Goal: Information Seeking & Learning: Check status

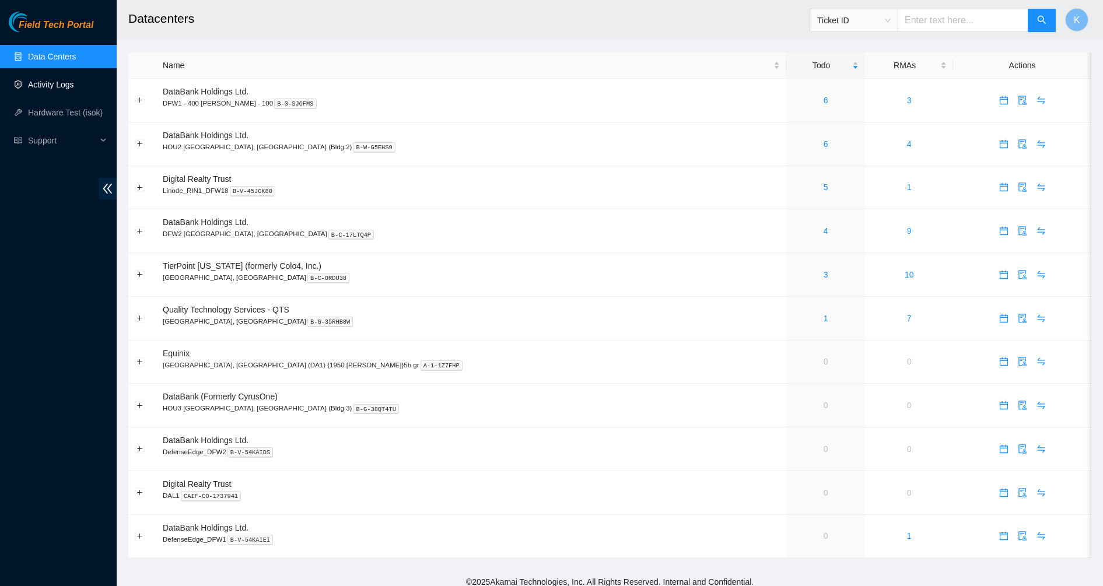
click at [68, 89] on link "Activity Logs" at bounding box center [51, 84] width 46 height 9
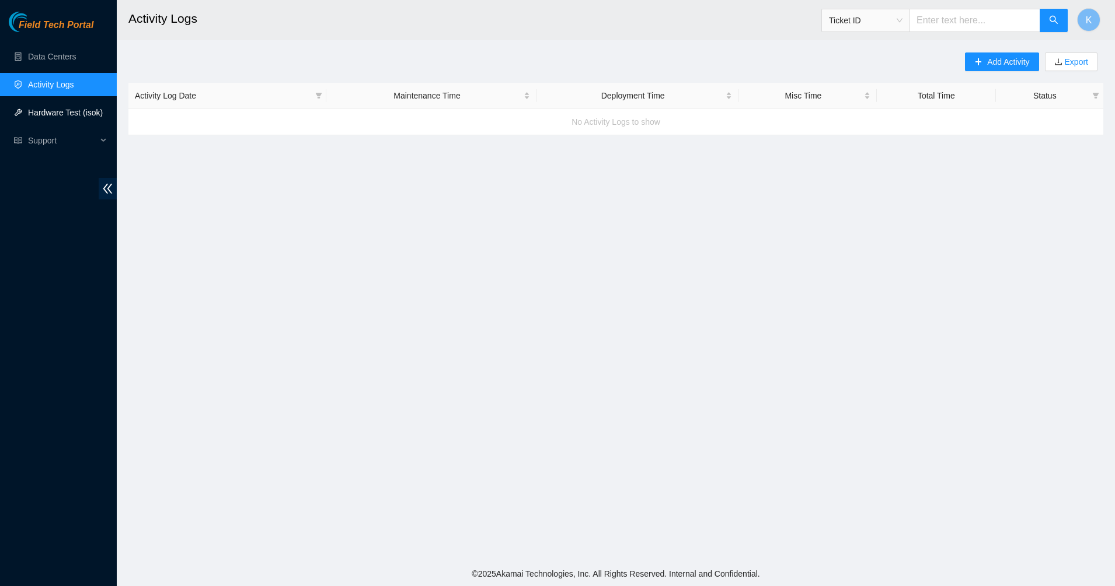
click at [62, 111] on link "Hardware Test (isok)" at bounding box center [65, 112] width 75 height 9
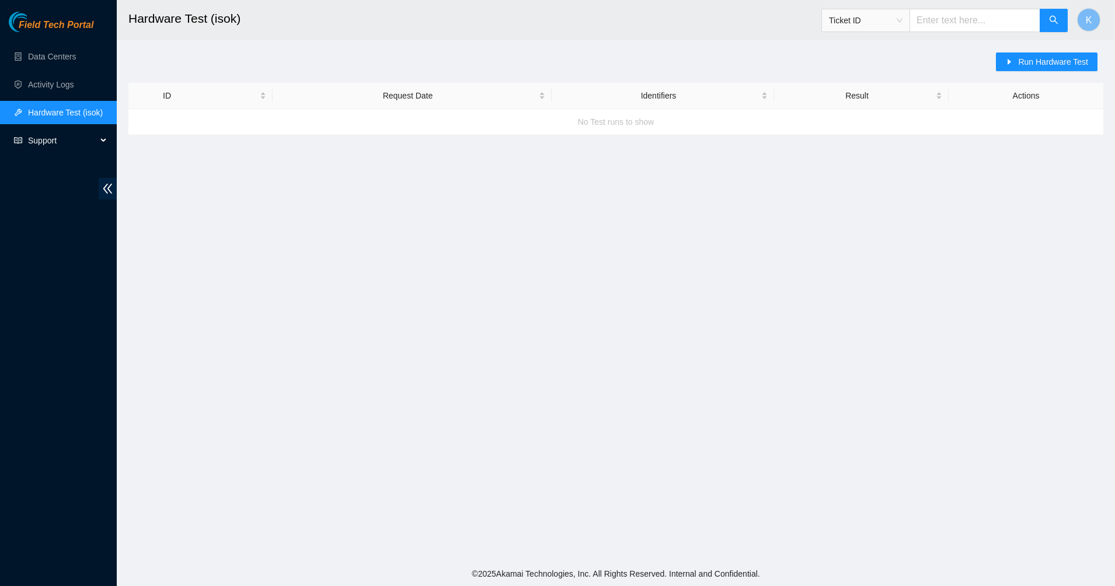
click at [39, 144] on span "Support" at bounding box center [62, 140] width 69 height 23
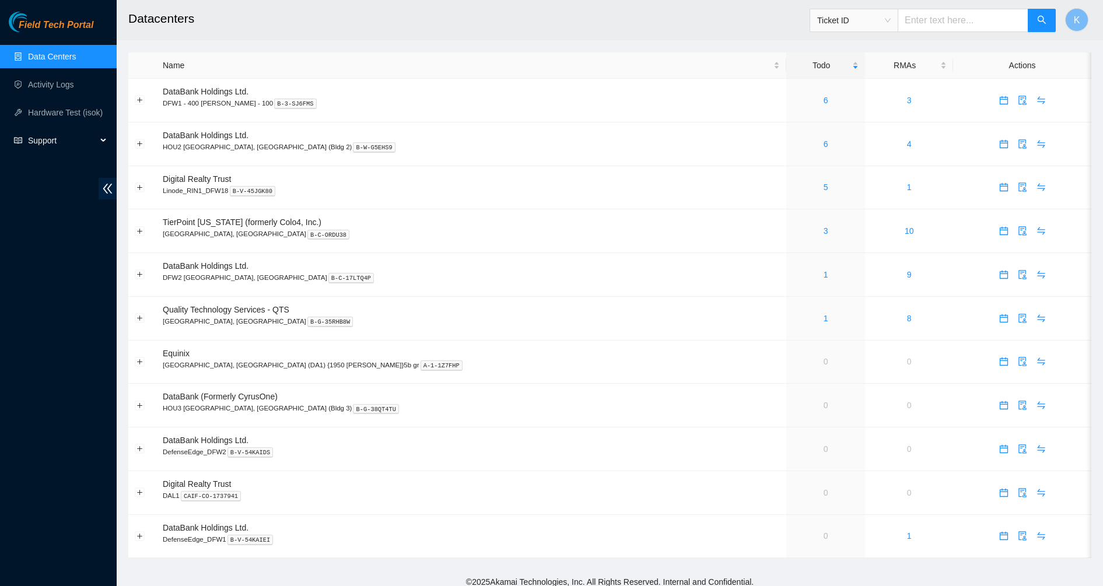
click at [64, 142] on span "Support" at bounding box center [62, 140] width 69 height 23
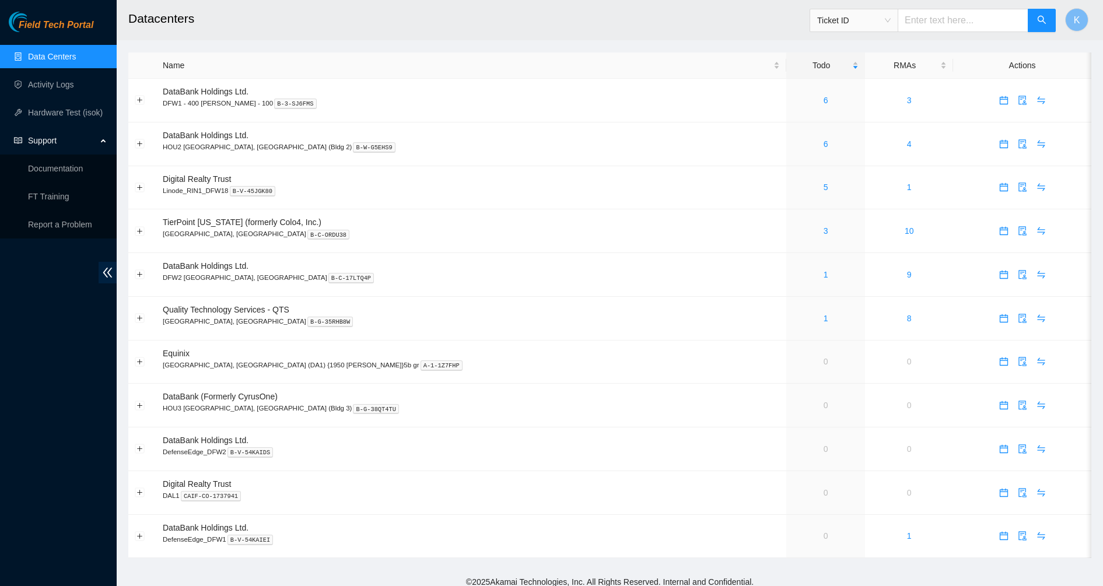
click at [69, 52] on link "Data Centers" at bounding box center [52, 56] width 48 height 9
click at [824, 274] on link "1" at bounding box center [826, 274] width 5 height 9
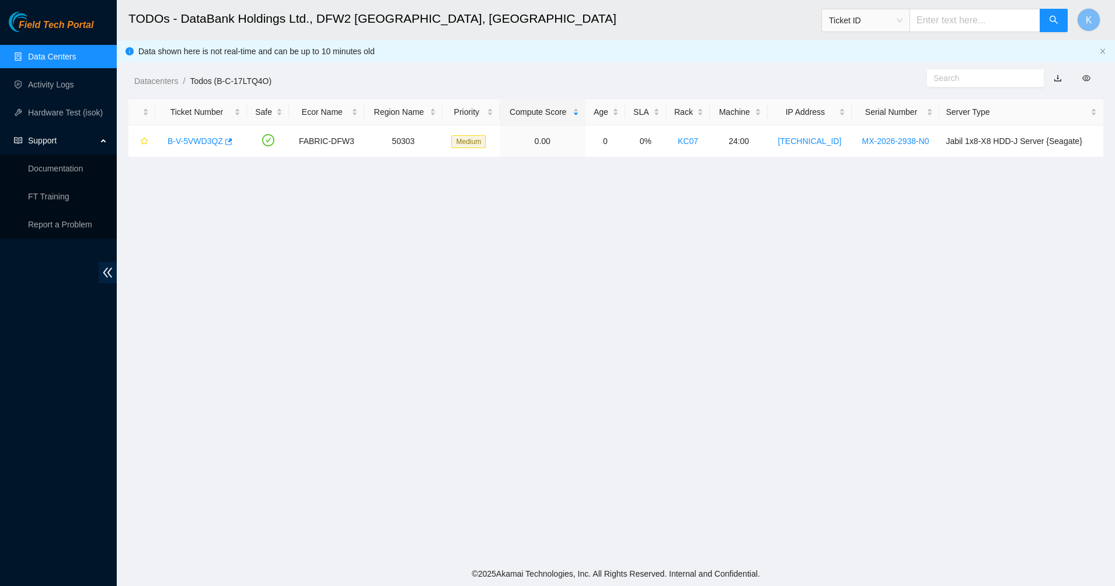
drag, startPoint x: 513, startPoint y: 209, endPoint x: 761, endPoint y: 244, distance: 249.8
click at [518, 209] on main "TODOs - DataBank Holdings Ltd., DFW2 Richardson, TX Ticket ID K Data shown here…" at bounding box center [616, 281] width 998 height 562
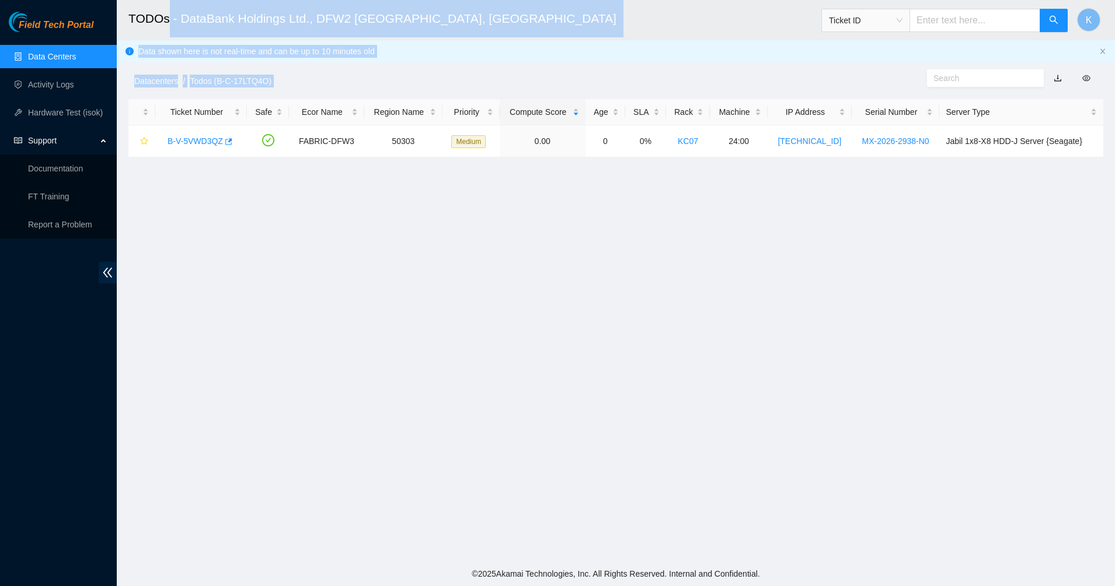
drag, startPoint x: 919, startPoint y: 270, endPoint x: 153, endPoint y: 11, distance: 808.6
click at [153, 11] on main "TODOs - DataBank Holdings Ltd., DFW2 Richardson, TX Ticket ID K Data shown here…" at bounding box center [616, 281] width 998 height 562
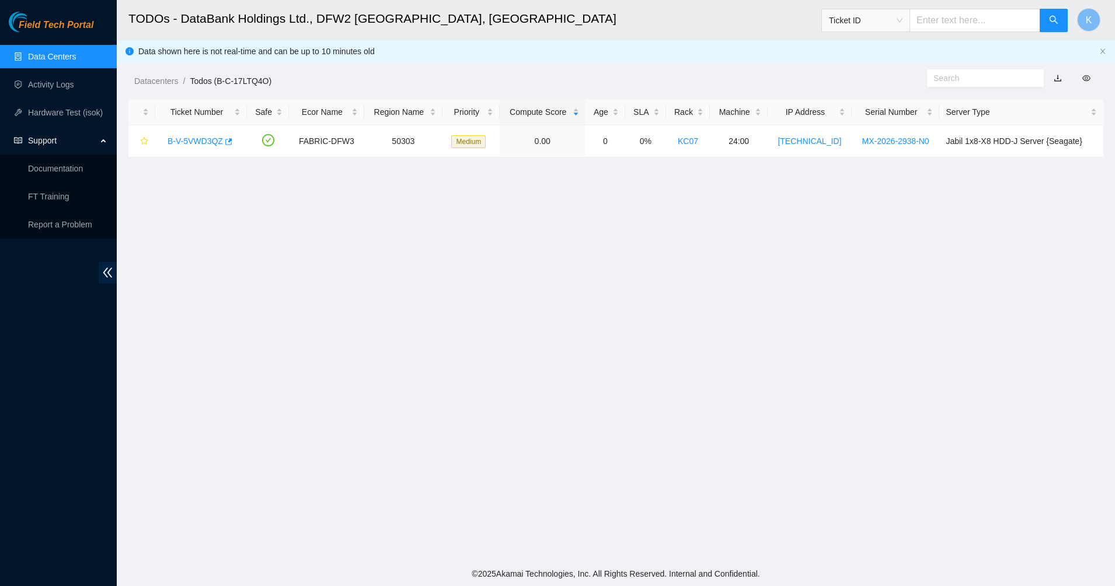
click at [148, 11] on h2 "TODOs - DataBank Holdings Ltd., DFW2 Richardson, TX" at bounding box center [510, 18] width 764 height 37
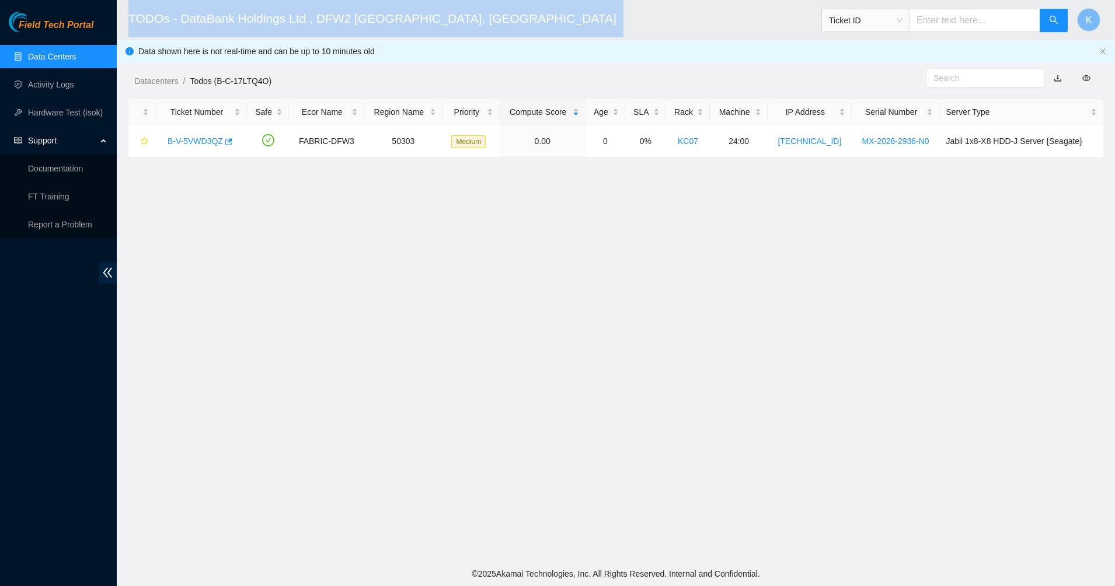
drag, startPoint x: 148, startPoint y: 11, endPoint x: 186, endPoint y: 12, distance: 37.9
click at [150, 11] on h2 "TODOs - DataBank Holdings Ltd., DFW2 Richardson, TX" at bounding box center [510, 18] width 764 height 37
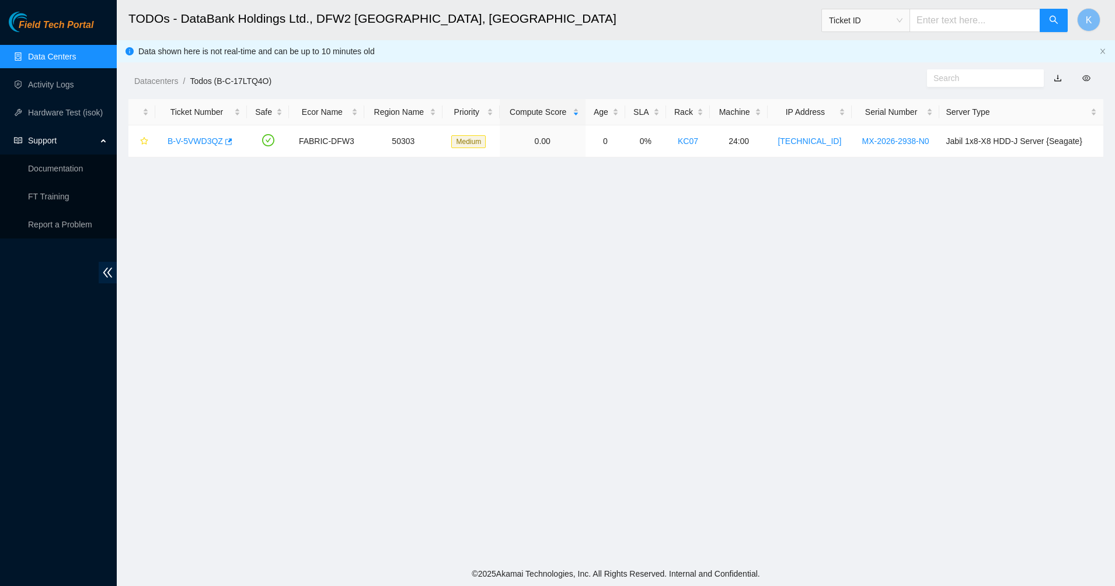
click at [522, 41] on div "Datacenters / Todos (B-C-17LTQ4O) /" at bounding box center [491, 54] width 749 height 65
click at [53, 52] on link "Data Centers" at bounding box center [52, 56] width 48 height 9
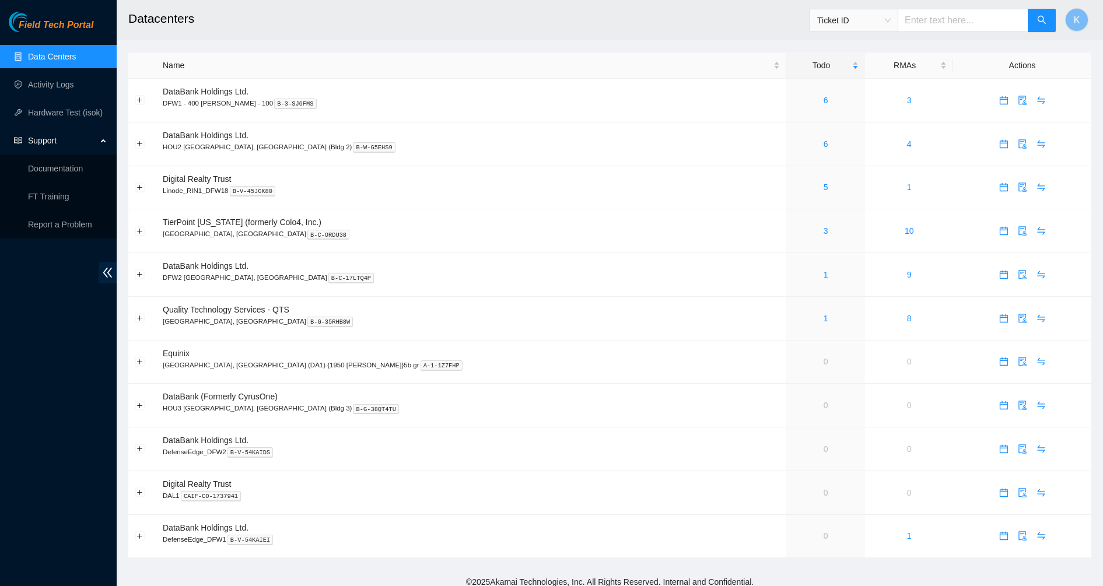
click at [30, 31] on span "Field Tech Portal" at bounding box center [56, 25] width 75 height 11
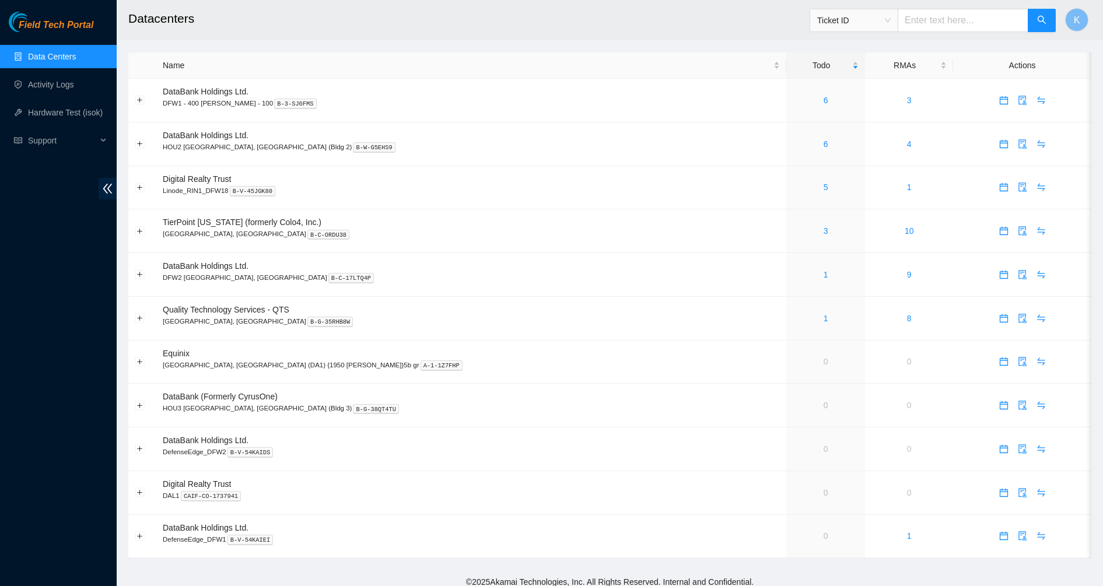
click at [55, 205] on div "Field Tech Portal Data Centers Activity Logs Hardware Test (isok) Support" at bounding box center [58, 299] width 117 height 575
click at [937, 18] on input "text" at bounding box center [963, 20] width 131 height 23
paste input "B-V-5VLQ2G5"
type input "B-V-5VLQ2G5"
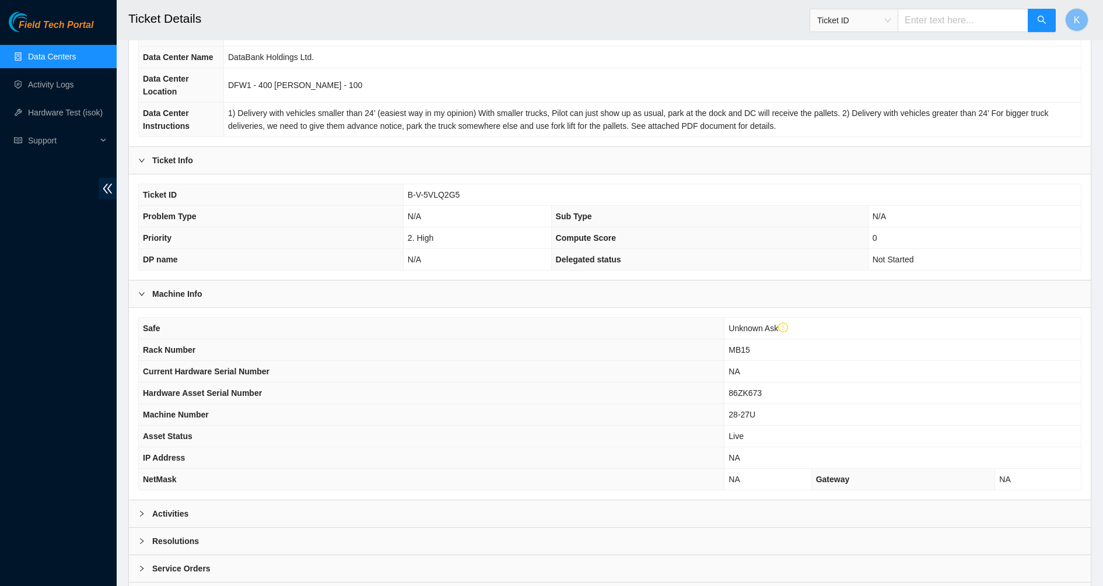
scroll to position [189, 0]
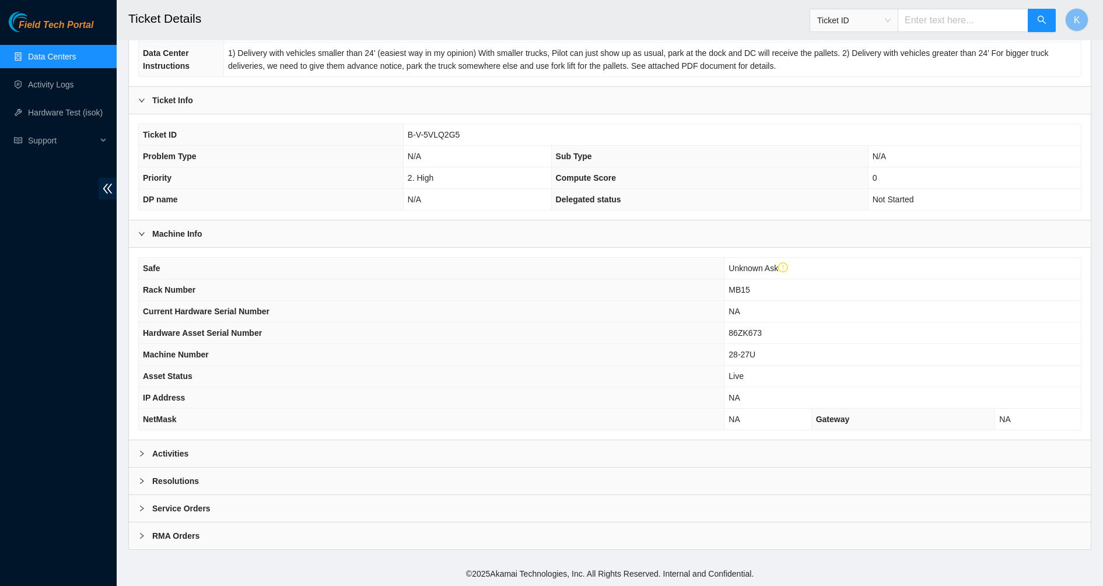
click at [181, 454] on b "Activities" at bounding box center [170, 454] width 36 height 13
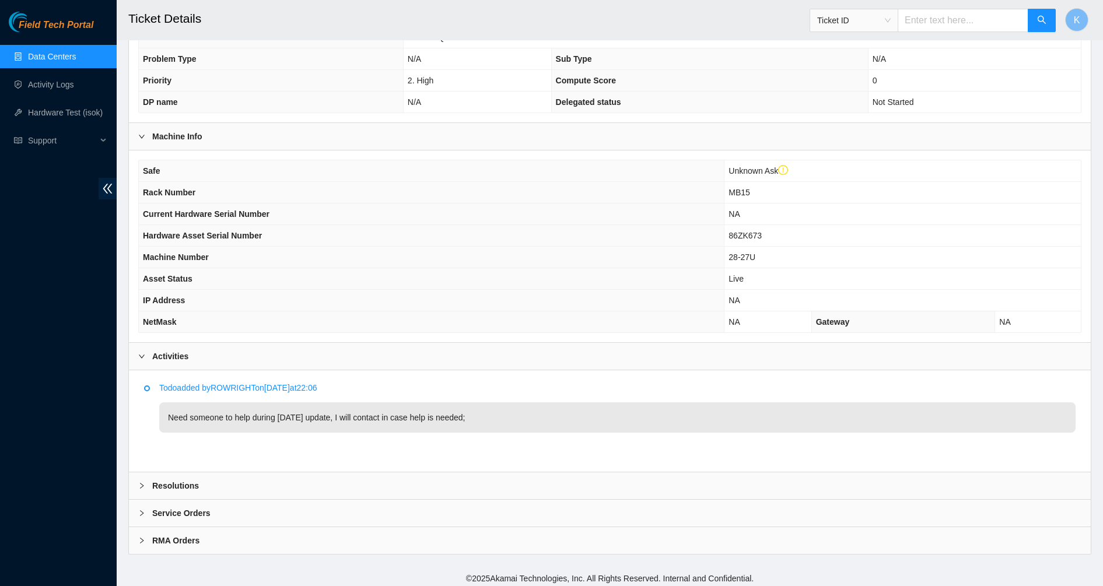
scroll to position [291, 0]
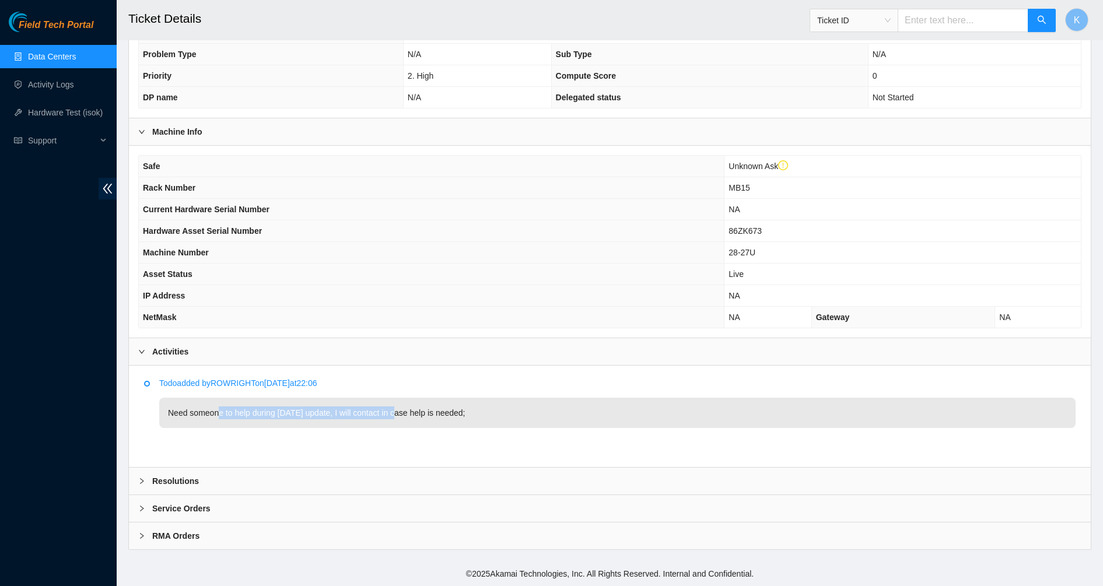
drag, startPoint x: 232, startPoint y: 412, endPoint x: 417, endPoint y: 421, distance: 184.6
click at [417, 421] on p "Need someone to help during tomorrow's update, I will contact in case help is n…" at bounding box center [617, 413] width 917 height 30
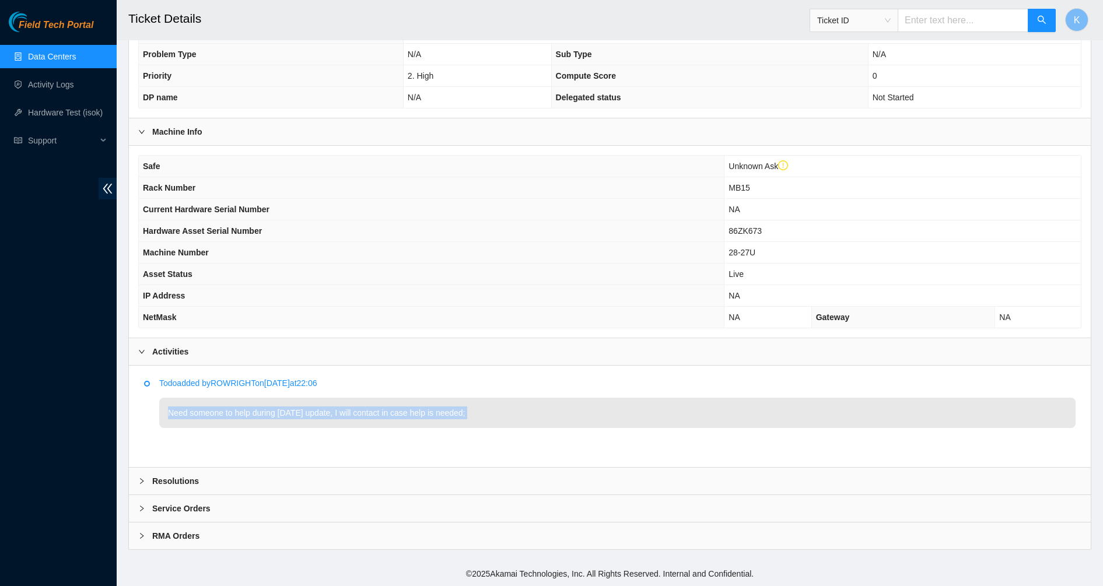
click at [495, 423] on p "Need someone to help during tomorrow's update, I will contact in case help is n…" at bounding box center [617, 413] width 917 height 30
click at [507, 406] on p "Need someone to help during tomorrow's update, I will contact in case help is n…" at bounding box center [617, 413] width 917 height 30
click at [515, 407] on p "Need someone to help during tomorrow's update, I will contact in case help is n…" at bounding box center [617, 413] width 917 height 30
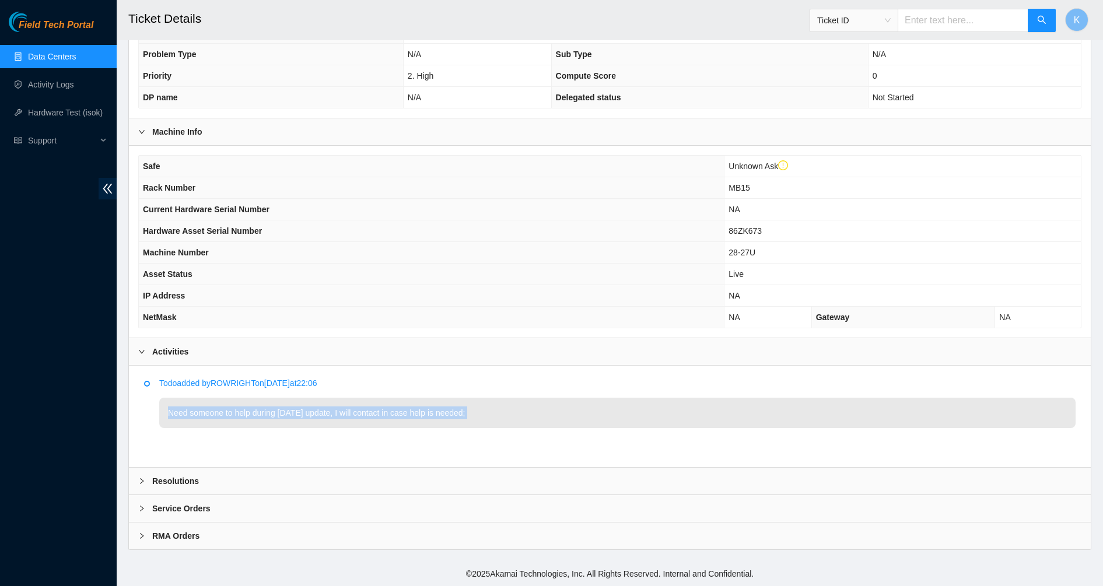
drag, startPoint x: 515, startPoint y: 407, endPoint x: 531, endPoint y: 408, distance: 15.8
click at [520, 407] on p "Need someone to help during tomorrow's update, I will contact in case help is n…" at bounding box center [617, 413] width 917 height 30
click at [654, 412] on p "Need someone to help during tomorrow's update, I will contact in case help is n…" at bounding box center [617, 413] width 917 height 30
click at [195, 483] on b "Resolutions" at bounding box center [175, 481] width 47 height 13
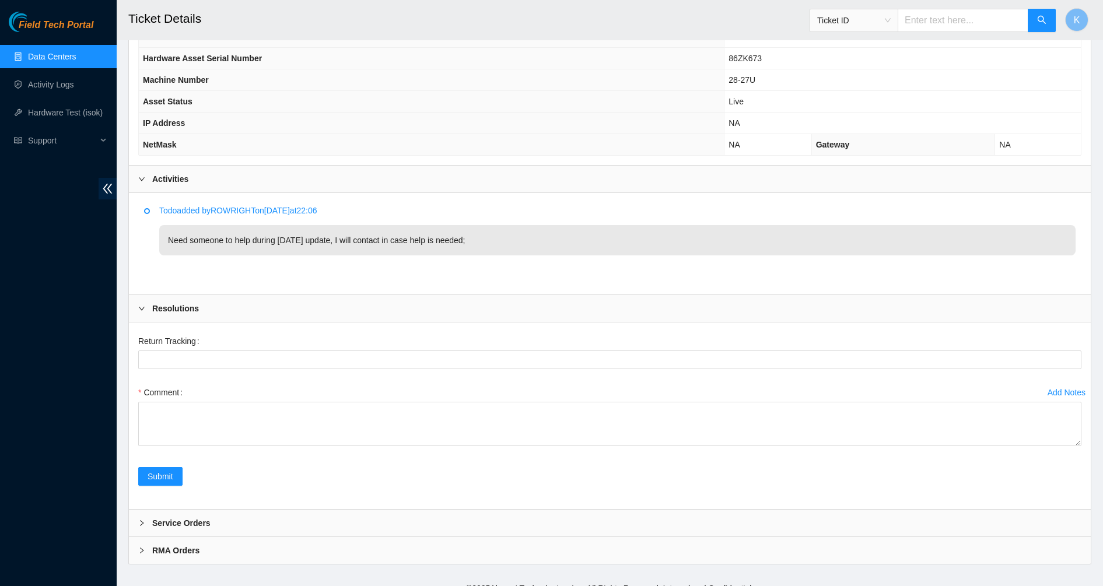
scroll to position [478, 0]
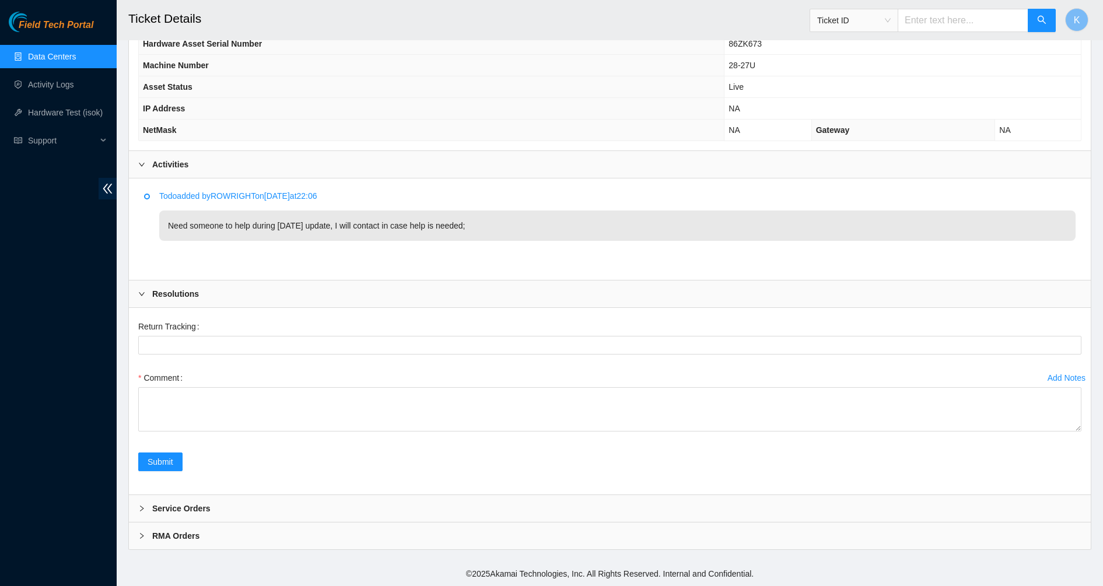
click at [203, 502] on div "Service Orders" at bounding box center [610, 508] width 962 height 27
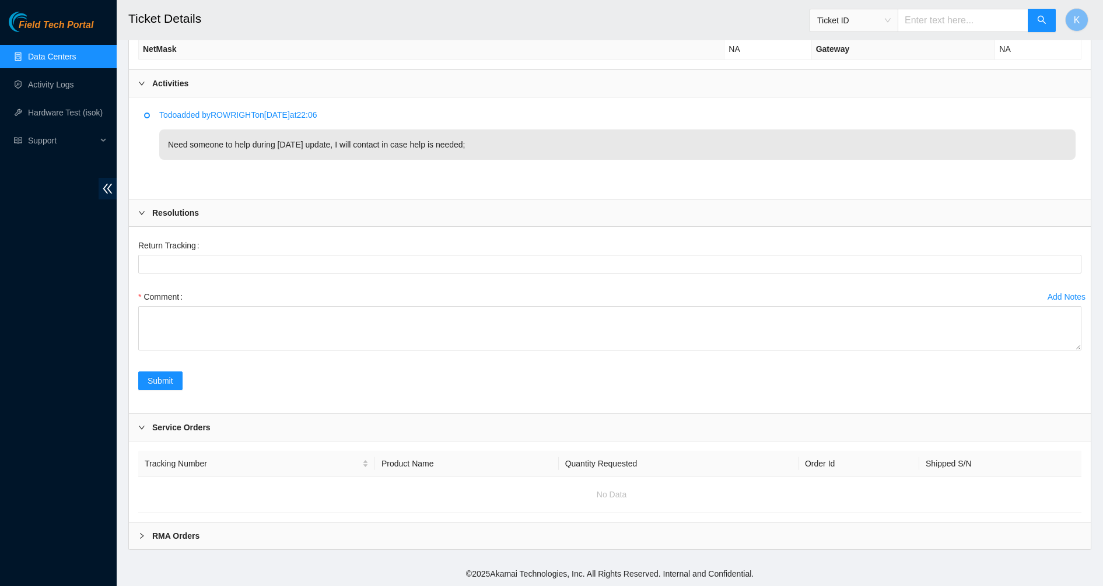
click at [236, 539] on div "RMA Orders" at bounding box center [610, 536] width 962 height 27
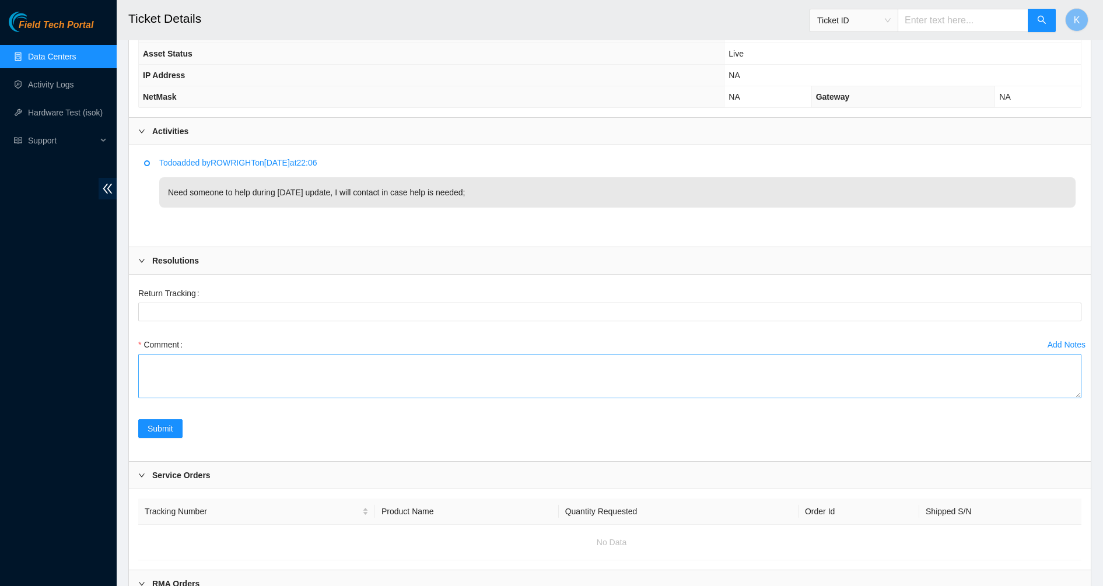
scroll to position [371, 0]
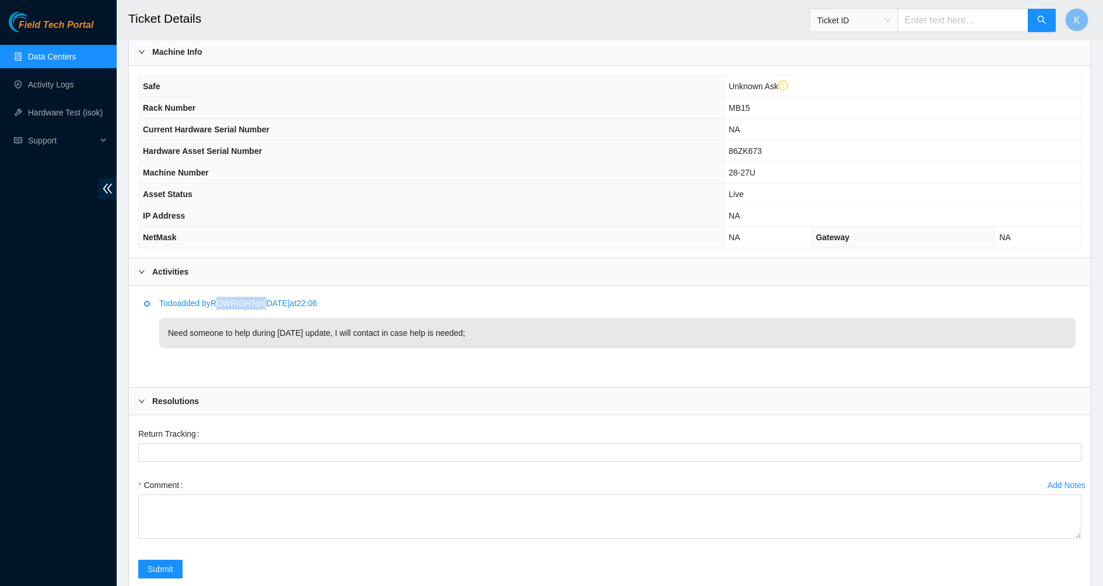
drag, startPoint x: 222, startPoint y: 302, endPoint x: 278, endPoint y: 302, distance: 55.4
click at [278, 302] on p "Todo added by ROWRIGHT on 2025-09-17 at 22:06" at bounding box center [617, 303] width 917 height 13
click at [280, 302] on p "Todo added by ROWRIGHT on 2025-09-17 at 22:06" at bounding box center [617, 303] width 917 height 13
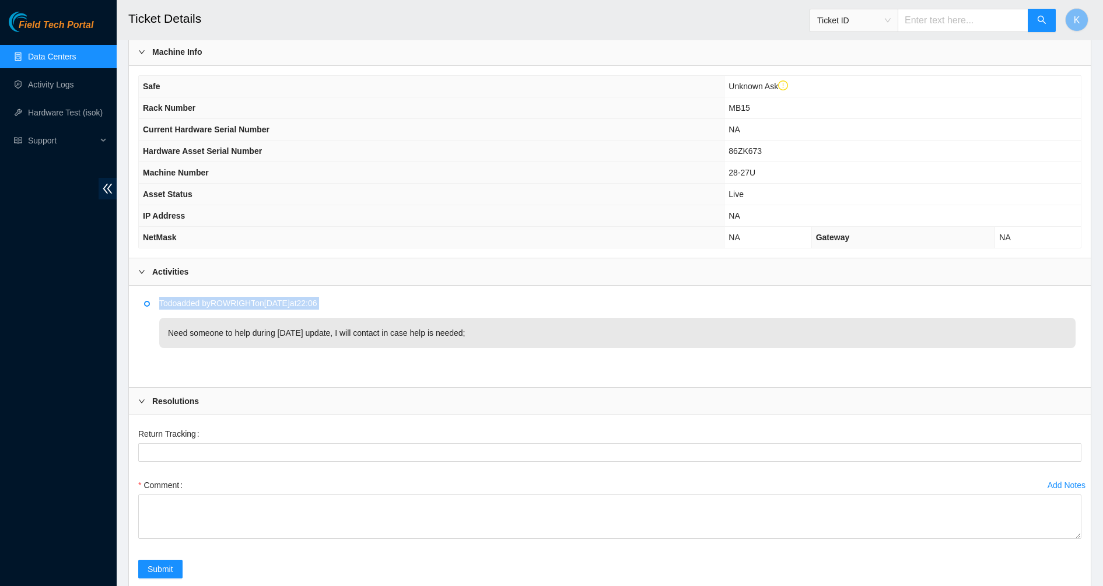
click at [389, 306] on p "Todo added by ROWRIGHT on 2025-09-17 at 22:06" at bounding box center [617, 303] width 917 height 13
drag, startPoint x: 435, startPoint y: 336, endPoint x: 548, endPoint y: 378, distance: 120.5
click at [548, 378] on div "Todo added by ROWRIGHT on 2025-09-17 at 22:06 Need someone to help during tomor…" at bounding box center [610, 336] width 944 height 83
click at [518, 355] on li "Todo added by ROWRIGHT on 2025-09-17 at 22:06 Need someone to help during tomor…" at bounding box center [610, 336] width 932 height 71
click at [512, 337] on p "Need someone to help during tomorrow's update, I will contact in case help is n…" at bounding box center [617, 333] width 917 height 30
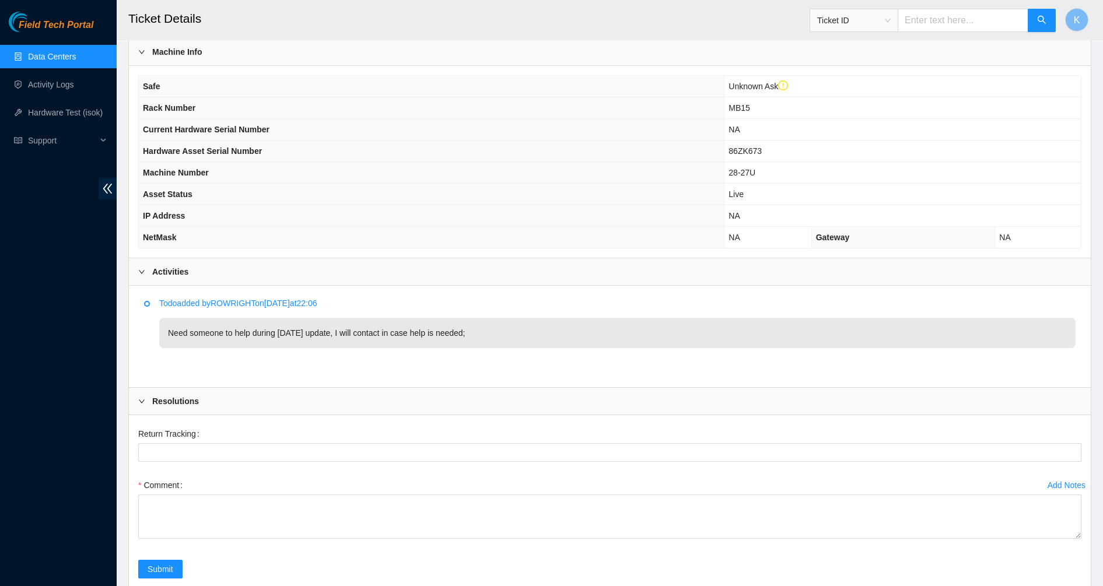
click at [512, 337] on p "Need someone to help during tomorrow's update, I will contact in case help is n…" at bounding box center [617, 333] width 917 height 30
click at [459, 338] on p "Need someone to help during tomorrow's update, I will contact in case help is n…" at bounding box center [617, 333] width 917 height 30
click at [904, 232] on th "Gateway" at bounding box center [904, 238] width 184 height 22
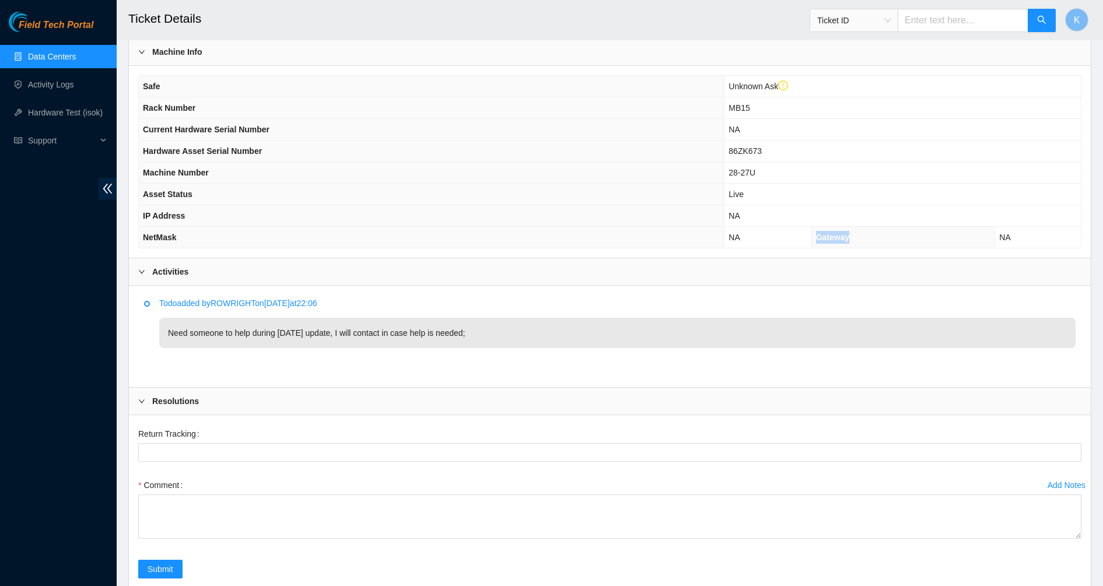
click at [904, 232] on th "Gateway" at bounding box center [904, 238] width 184 height 22
click at [753, 164] on td "28-27U" at bounding box center [903, 173] width 357 height 22
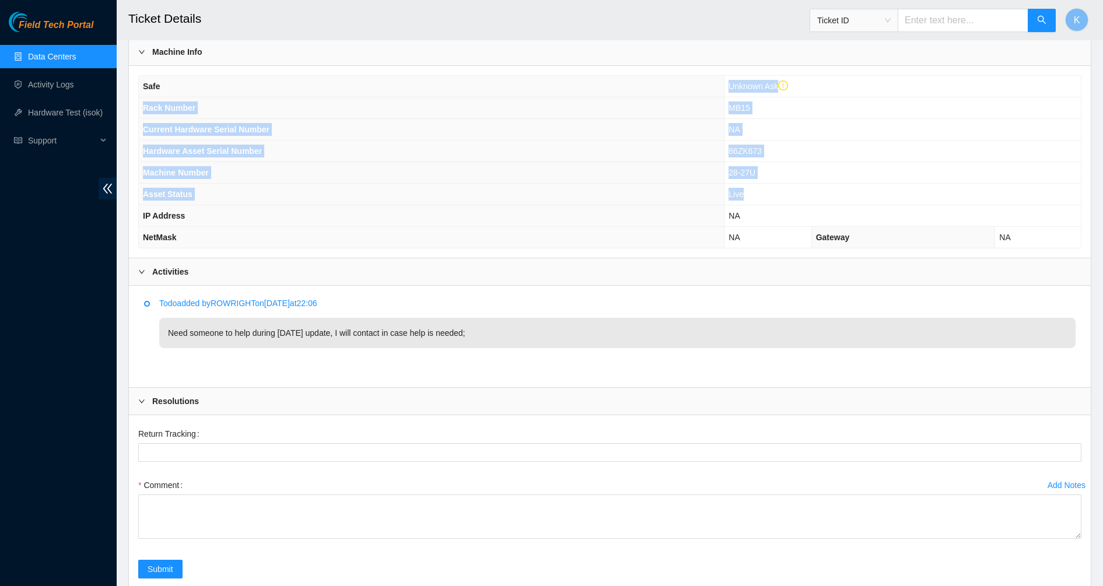
drag, startPoint x: 772, startPoint y: 164, endPoint x: 693, endPoint y: 83, distance: 113.1
click at [693, 83] on tbody "Safe Unknown Ask Rack Number MB15 Current Hardware Serial Number NA Hardware As…" at bounding box center [610, 162] width 942 height 172
click at [693, 83] on th "Safe" at bounding box center [432, 87] width 586 height 22
drag, startPoint x: 693, startPoint y: 83, endPoint x: 792, endPoint y: 247, distance: 191.8
click at [792, 247] on tbody "Safe Unknown Ask Rack Number MB15 Current Hardware Serial Number NA Hardware As…" at bounding box center [610, 162] width 942 height 172
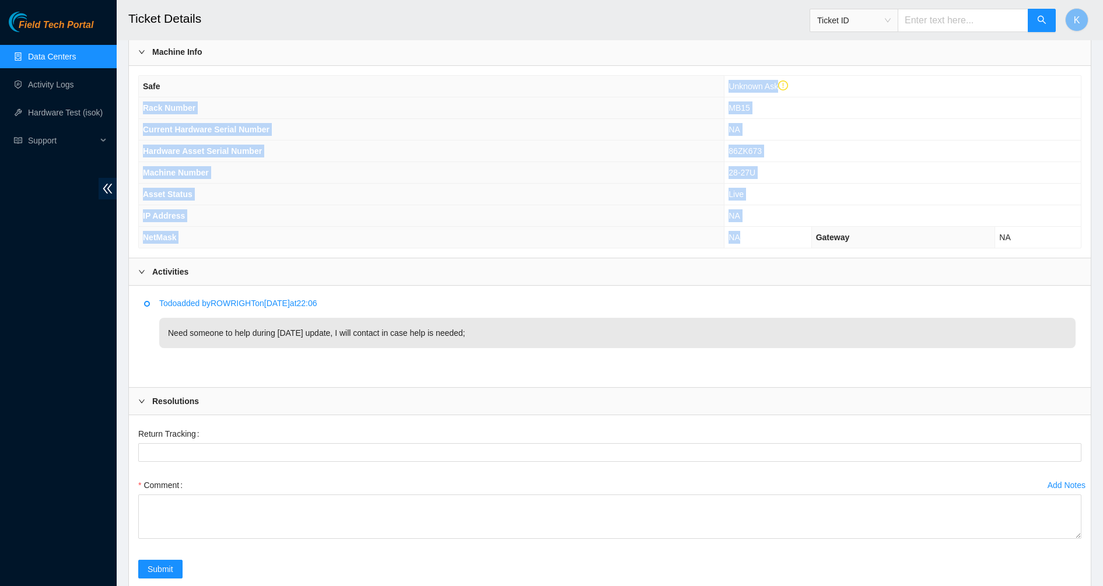
click at [792, 247] on td "NA" at bounding box center [768, 238] width 87 height 22
drag, startPoint x: 672, startPoint y: 130, endPoint x: 633, endPoint y: 97, distance: 51.0
click at [636, 100] on tbody "Safe Unknown Ask Rack Number MB15 Current Hardware Serial Number NA Hardware As…" at bounding box center [610, 162] width 942 height 172
click at [632, 97] on th "Rack Number" at bounding box center [432, 108] width 586 height 22
drag, startPoint x: 632, startPoint y: 97, endPoint x: 774, endPoint y: 256, distance: 213.2
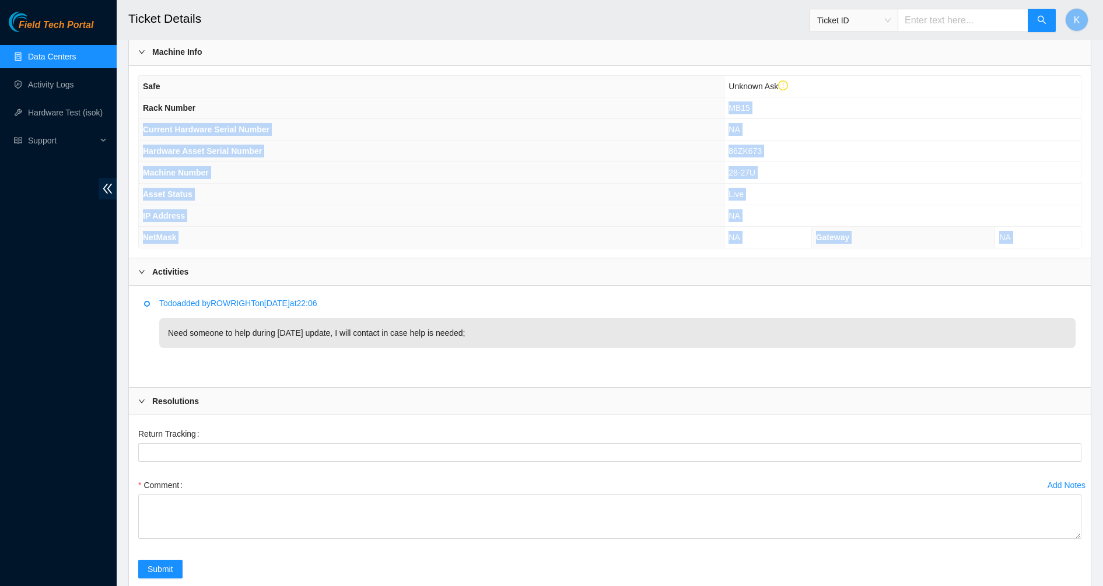
click at [774, 256] on div "Safe Unknown Ask Rack Number MB15 Current Hardware Serial Number NA Hardware As…" at bounding box center [610, 162] width 962 height 192
drag, startPoint x: 630, startPoint y: 146, endPoint x: 613, endPoint y: 138, distance: 18.8
click at [618, 141] on div "Safe Unknown Ask Rack Number MB15 Current Hardware Serial Number NA Hardware As…" at bounding box center [610, 161] width 944 height 173
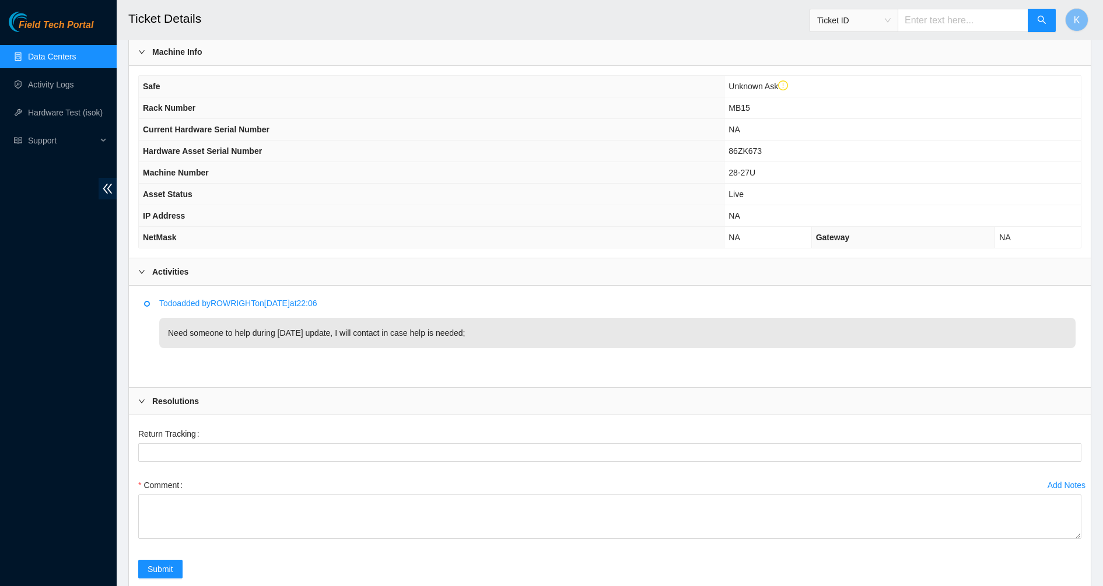
click at [613, 138] on th "Current Hardware Serial Number" at bounding box center [432, 130] width 586 height 22
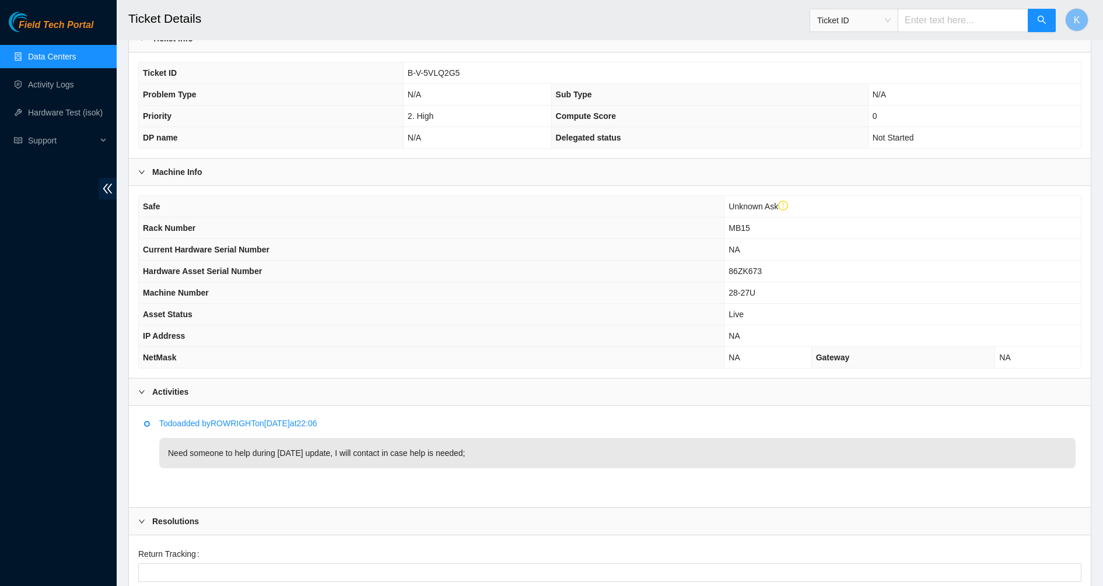
scroll to position [0, 0]
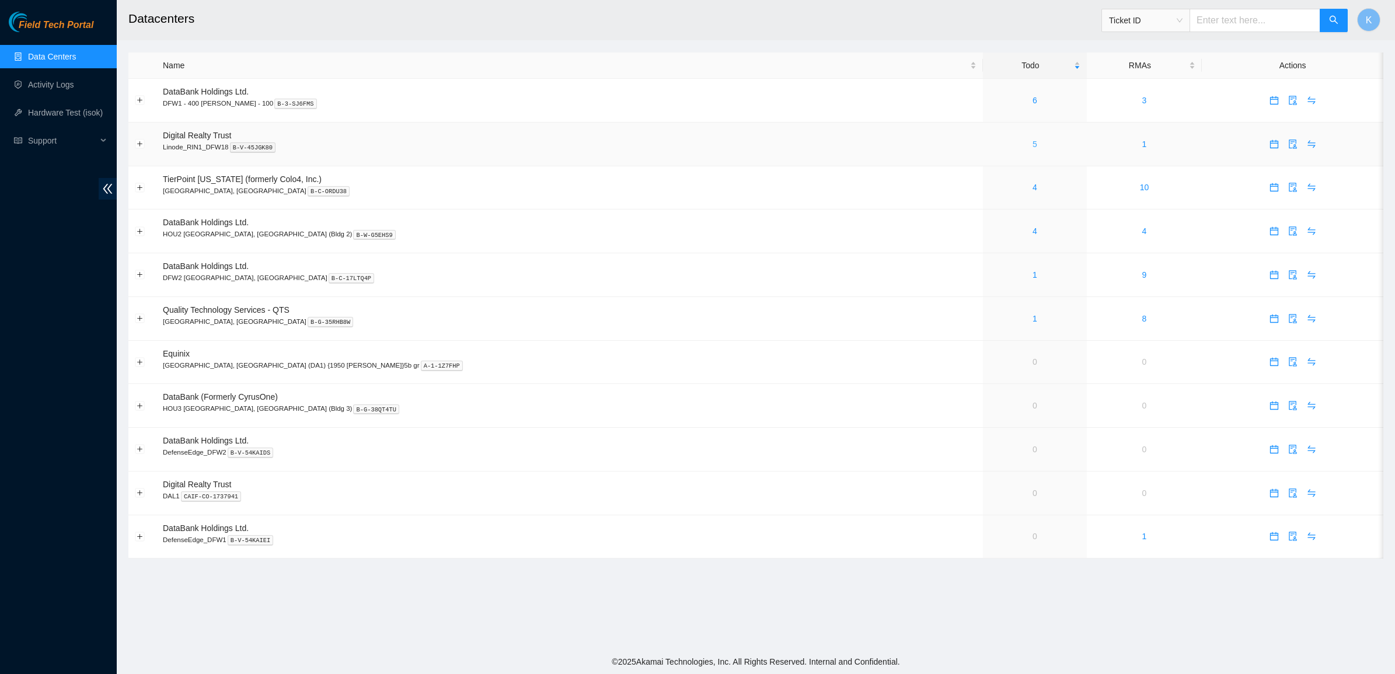
click at [1032, 148] on link "5" at bounding box center [1034, 143] width 5 height 9
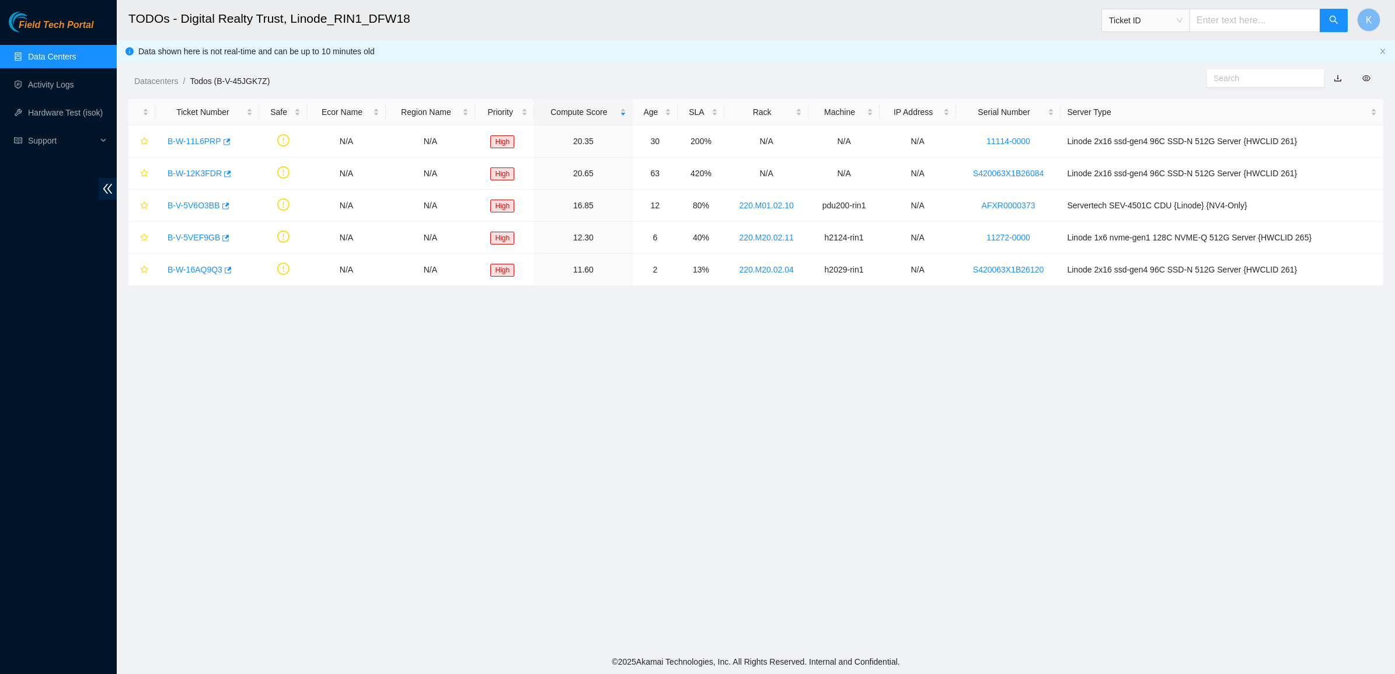
click at [482, 313] on main "TODOs - Digital Realty Trust, Linode_RIN1_DFW18 Ticket ID K Data shown here is …" at bounding box center [756, 324] width 1278 height 649
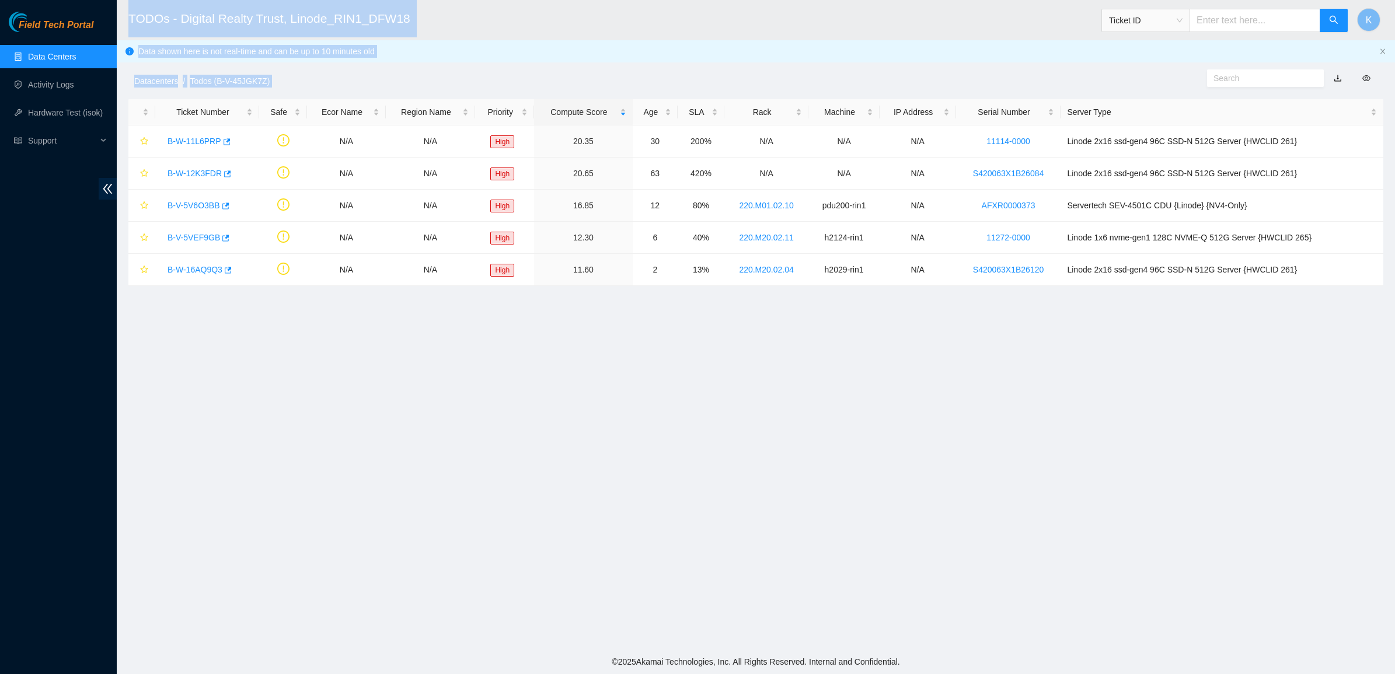
drag, startPoint x: 1332, startPoint y: 365, endPoint x: 130, endPoint y: 6, distance: 1253.9
click at [130, 6] on main "TODOs - Digital Realty Trust, Linode_RIN1_DFW18 Ticket ID K Data shown here is …" at bounding box center [756, 324] width 1278 height 649
click at [131, 10] on h2 "TODOs - Digital Realty Trust, Linode_RIN1_DFW18" at bounding box center [608, 18] width 960 height 37
drag, startPoint x: 308, startPoint y: 12, endPoint x: 398, endPoint y: 13, distance: 90.5
click at [397, 13] on h2 "TODOs - Digital Realty Trust, Linode_RIN1_DFW18" at bounding box center [608, 18] width 960 height 37
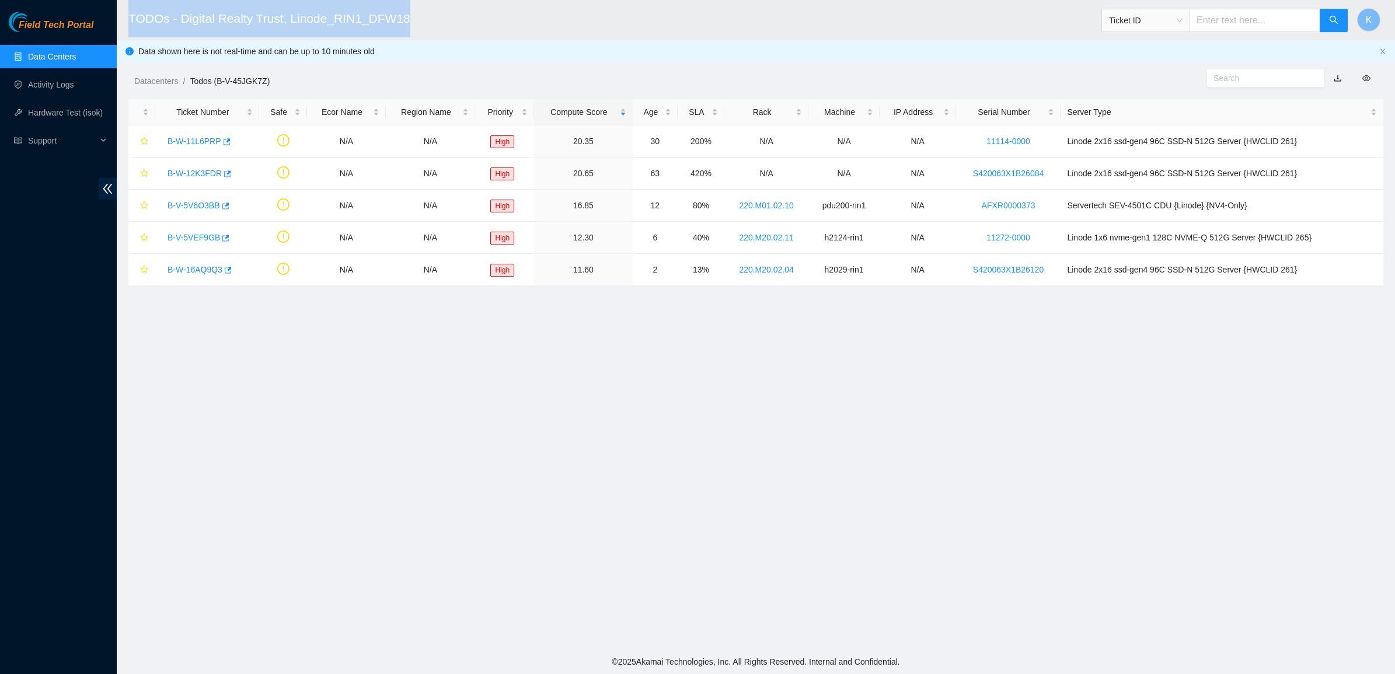
click at [398, 13] on h2 "TODOs - Digital Realty Trust, Linode_RIN1_DFW18" at bounding box center [608, 18] width 960 height 37
click at [413, 22] on h2 "TODOs - Digital Realty Trust, Linode_RIN1_DFW18" at bounding box center [608, 18] width 960 height 37
drag, startPoint x: 498, startPoint y: 411, endPoint x: 527, endPoint y: 438, distance: 39.3
click at [499, 411] on main "TODOs - Digital Realty Trust, Linode_RIN1_DFW18 Ticket ID K Data shown here is …" at bounding box center [756, 324] width 1278 height 649
click at [626, 516] on main "TODOs - Digital Realty Trust, Linode_RIN1_DFW18 Ticket ID K Data shown here is …" at bounding box center [756, 324] width 1278 height 649
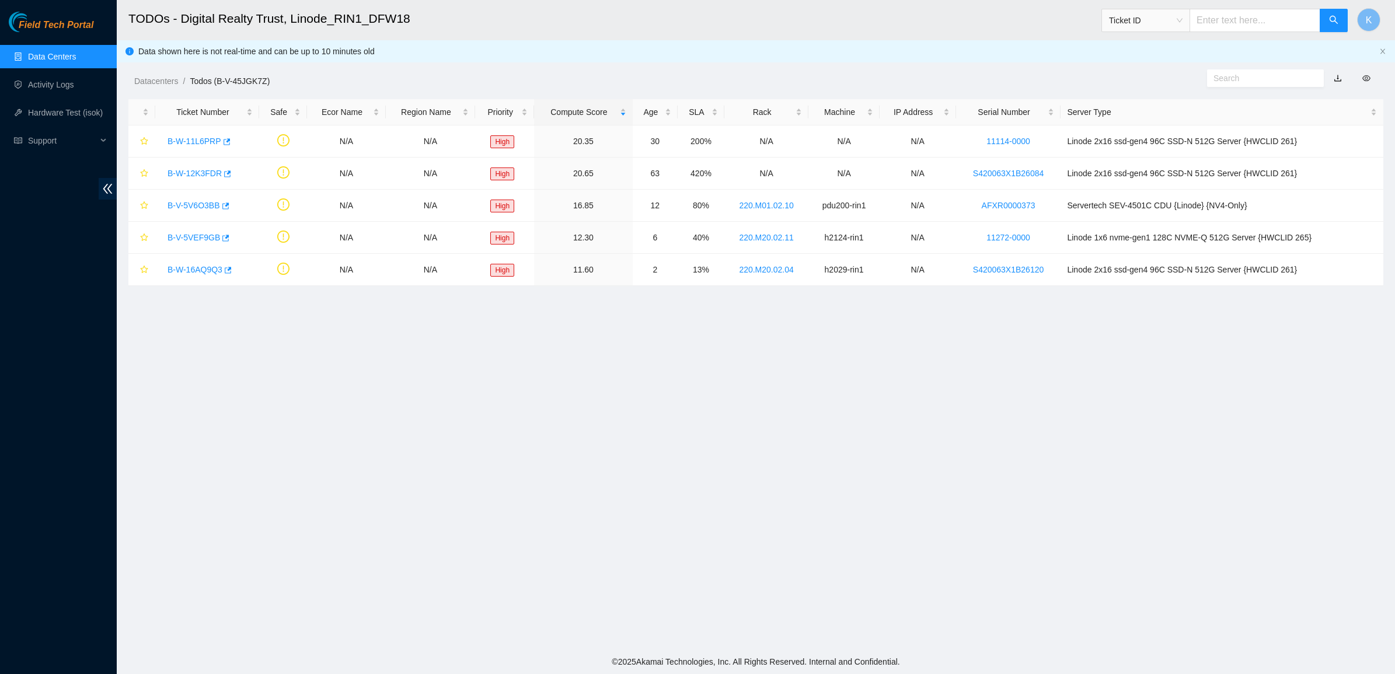
click at [371, 480] on main "TODOs - Digital Realty Trust, Linode_RIN1_DFW18 Ticket ID K Data shown here is …" at bounding box center [756, 324] width 1278 height 649
click at [59, 52] on link "Data Centers" at bounding box center [52, 56] width 48 height 9
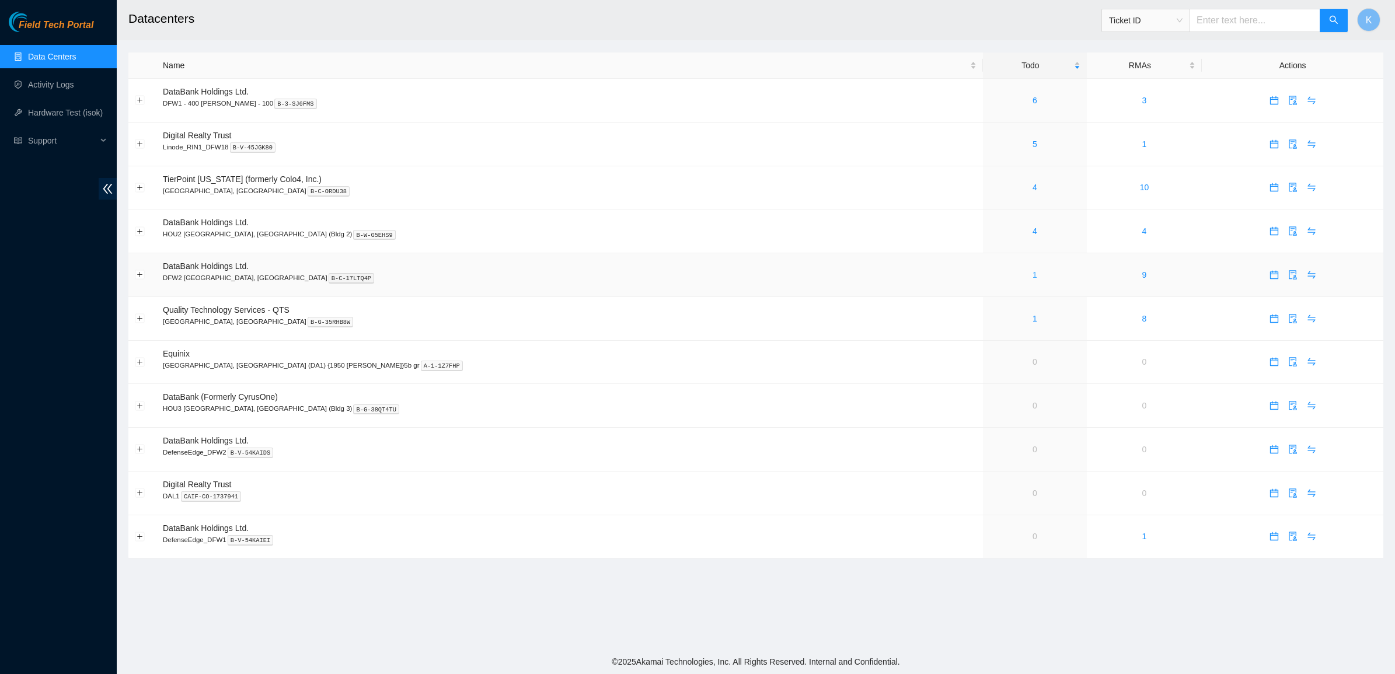
click at [1032, 278] on link "1" at bounding box center [1034, 274] width 5 height 9
click at [1032, 275] on link "1" at bounding box center [1034, 274] width 5 height 9
click at [1221, 25] on input "text" at bounding box center [1254, 20] width 131 height 23
